Goal: Find specific page/section: Find specific page/section

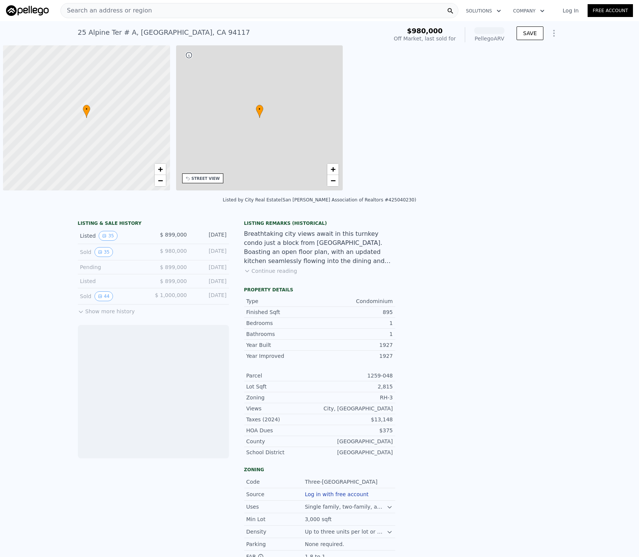
scroll to position [0, 3]
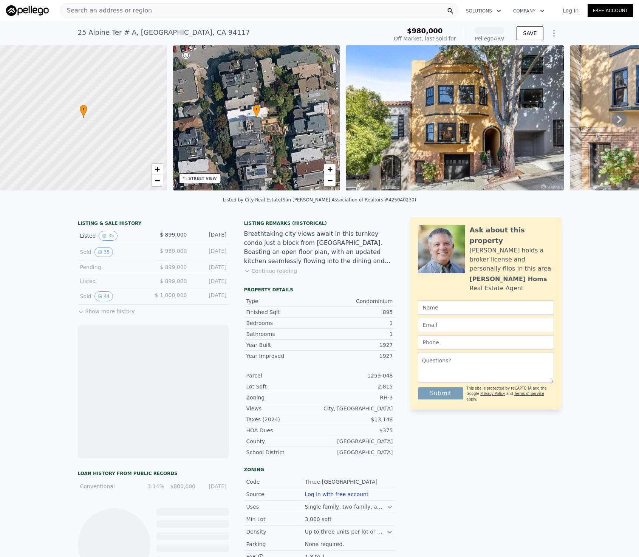
click at [188, 14] on div "Search an address or region" at bounding box center [259, 10] width 398 height 15
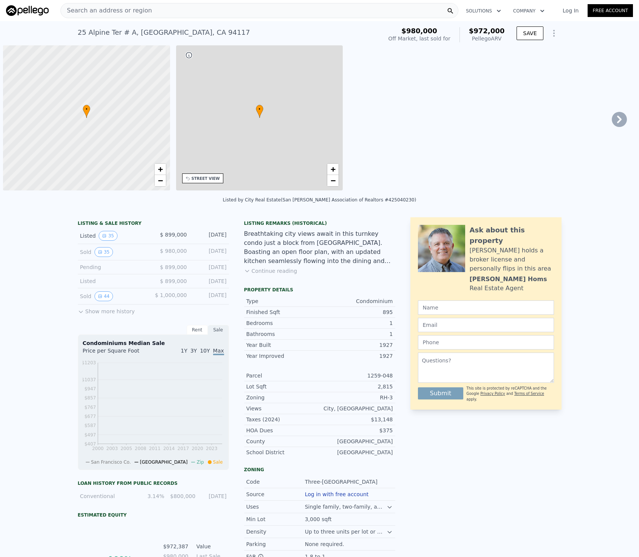
scroll to position [0, 3]
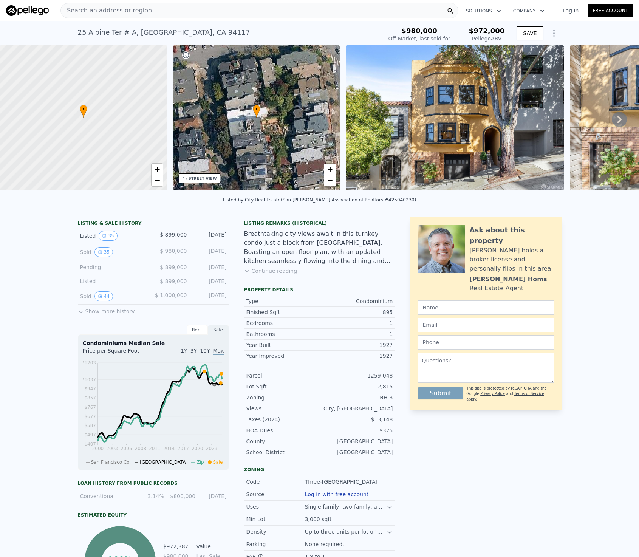
click at [147, 9] on div "Search an address or region" at bounding box center [259, 10] width 398 height 15
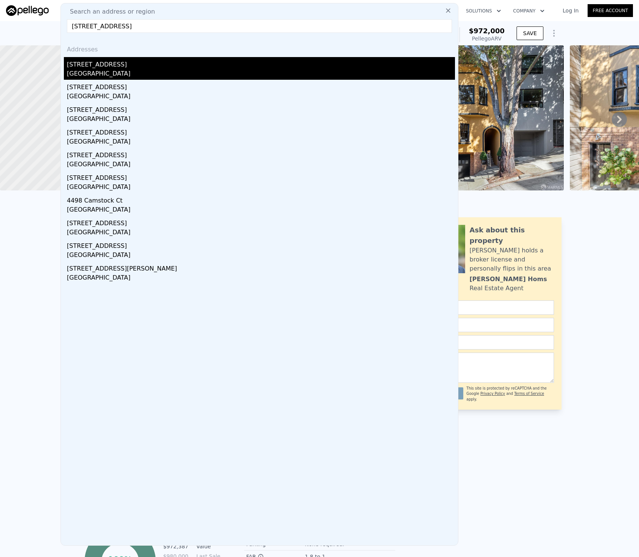
type input "[STREET_ADDRESS]"
click at [128, 61] on div "[STREET_ADDRESS]" at bounding box center [261, 63] width 388 height 12
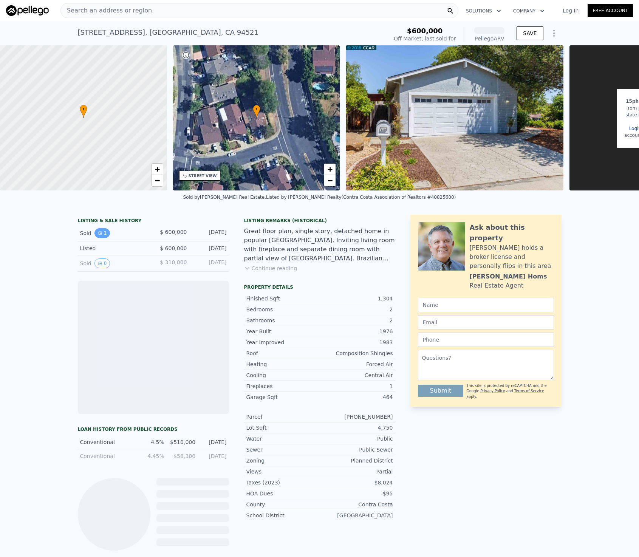
click at [98, 232] on icon "View historical data" at bounding box center [100, 233] width 5 height 5
